Goal: Navigation & Orientation: Find specific page/section

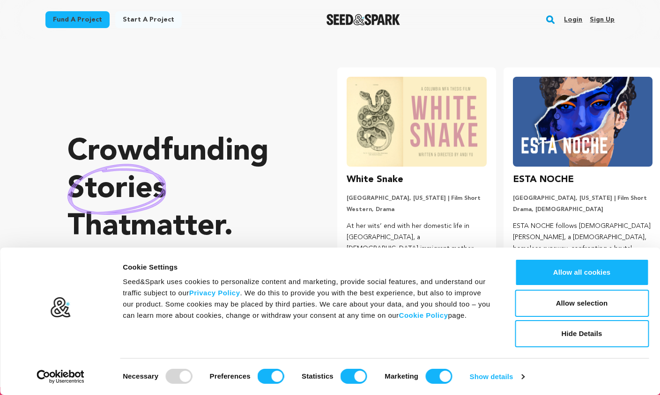
click at [576, 19] on link "Login" at bounding box center [573, 19] width 18 height 15
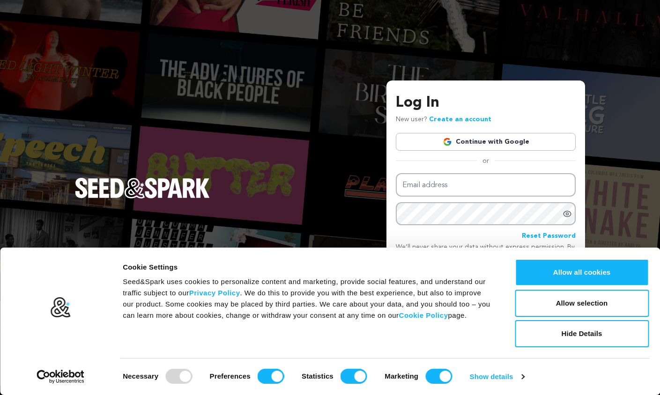
click at [488, 144] on link "Continue with Google" at bounding box center [486, 142] width 180 height 18
click at [450, 140] on img at bounding box center [447, 141] width 9 height 9
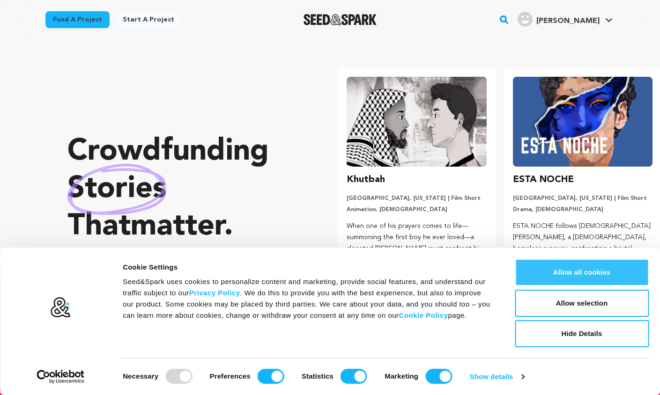
click at [569, 273] on button "Allow all cookies" at bounding box center [582, 272] width 134 height 27
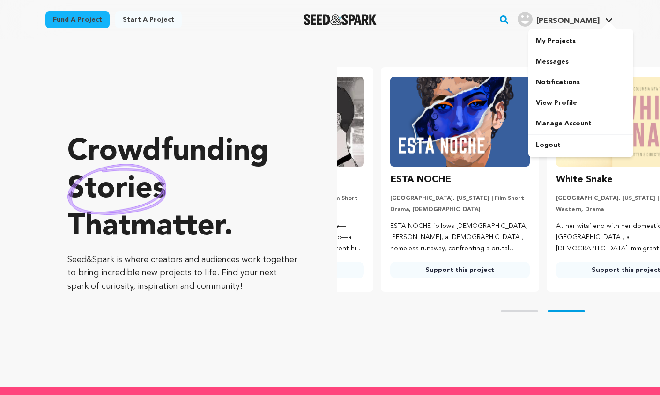
scroll to position [0, 173]
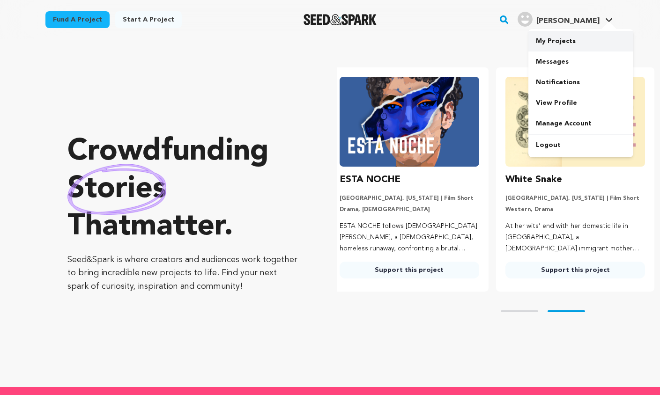
click at [571, 44] on link "My Projects" at bounding box center [580, 41] width 105 height 21
